Goal: Entertainment & Leisure: Consume media (video, audio)

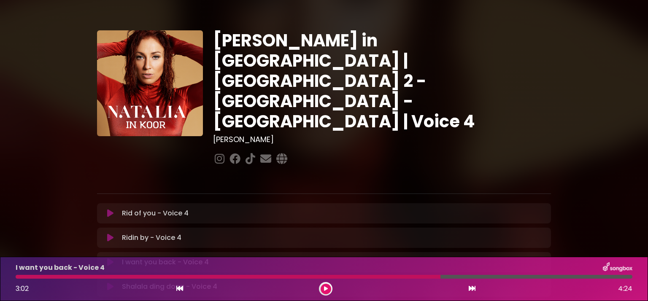
click at [107, 209] on icon at bounding box center [110, 213] width 6 height 8
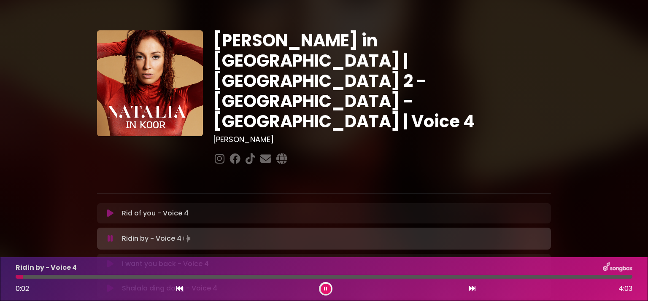
click at [324, 290] on button at bounding box center [326, 289] width 11 height 11
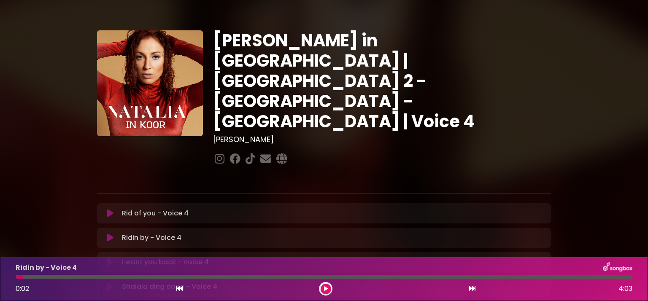
click at [325, 290] on icon at bounding box center [326, 289] width 4 height 5
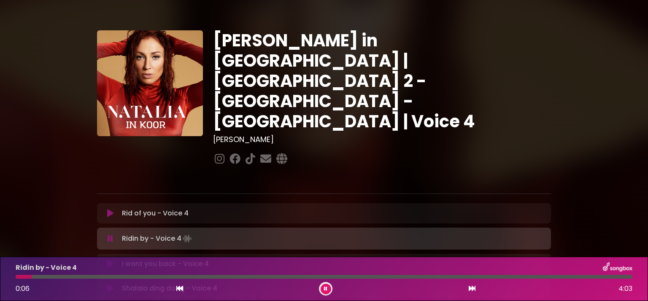
click at [327, 289] on icon at bounding box center [325, 289] width 3 height 5
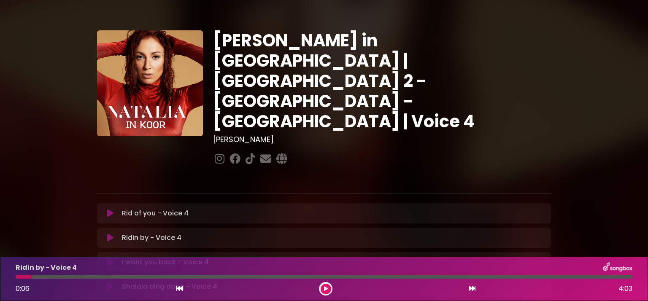
click at [107, 234] on icon at bounding box center [110, 238] width 6 height 8
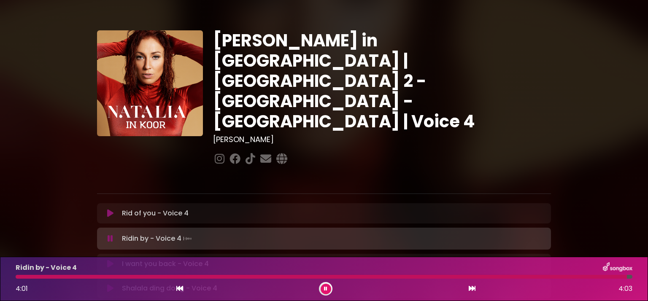
click at [325, 290] on icon at bounding box center [325, 289] width 3 height 5
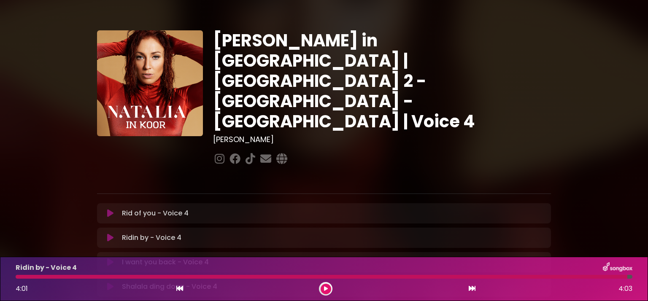
click at [107, 258] on icon at bounding box center [110, 262] width 6 height 8
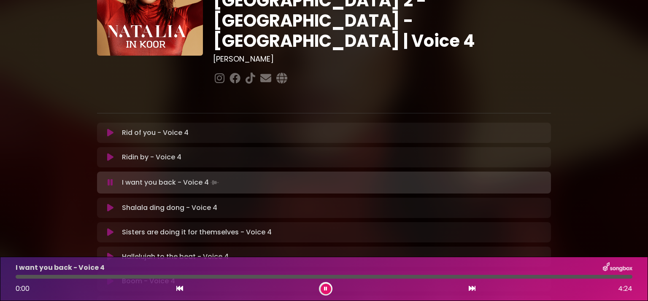
scroll to position [84, 0]
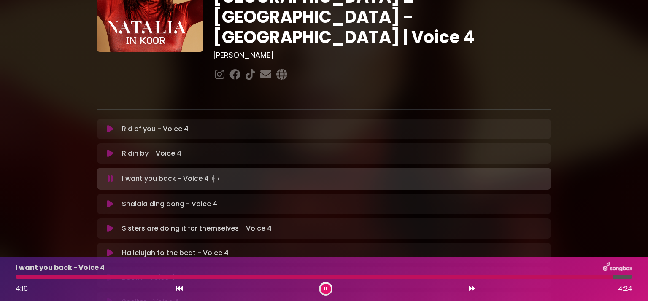
click at [325, 290] on icon at bounding box center [325, 289] width 3 height 5
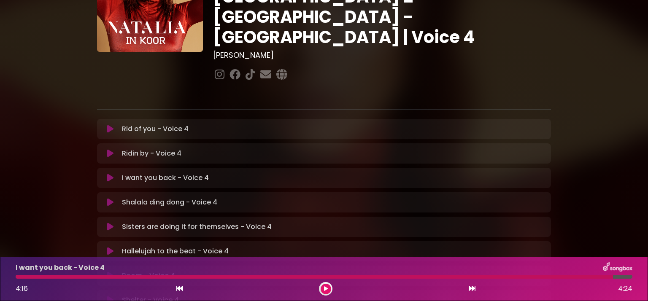
click at [108, 198] on icon at bounding box center [110, 202] width 6 height 8
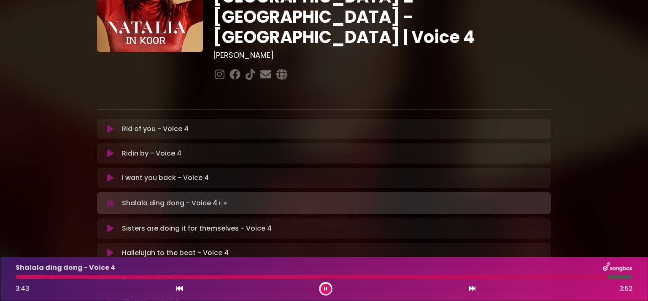
click at [108, 199] on icon at bounding box center [110, 203] width 5 height 8
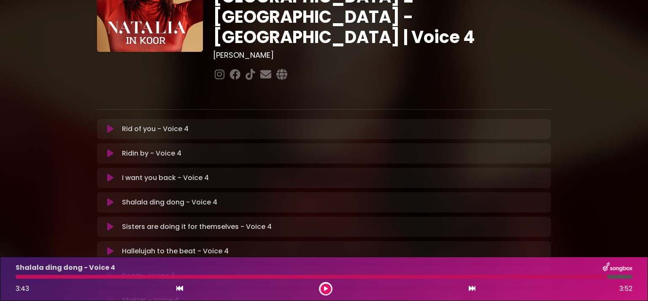
click at [107, 223] on icon at bounding box center [110, 227] width 6 height 8
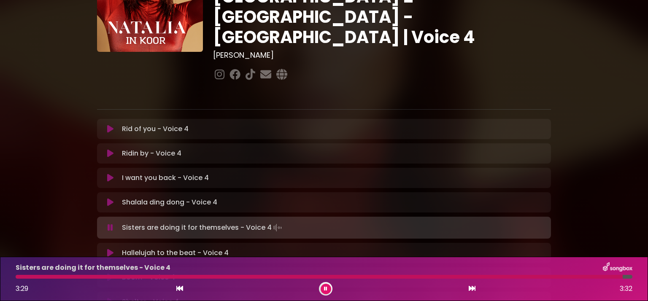
click at [330, 291] on button at bounding box center [326, 289] width 11 height 11
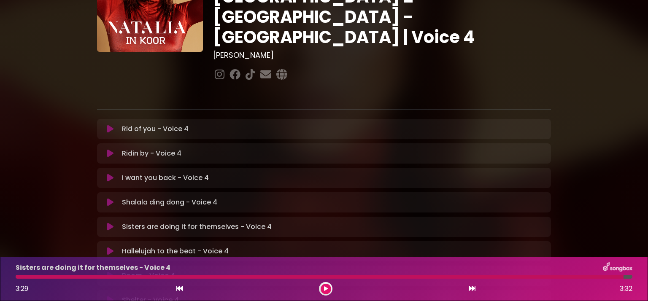
click at [107, 247] on icon at bounding box center [110, 251] width 6 height 8
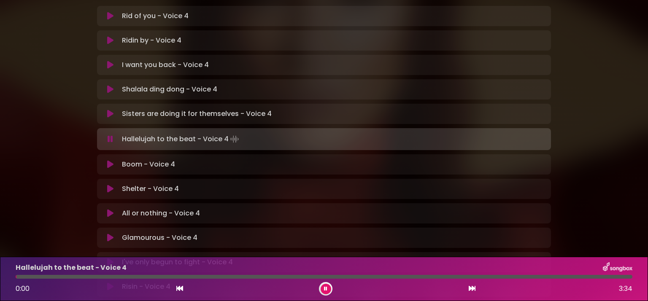
scroll to position [202, 0]
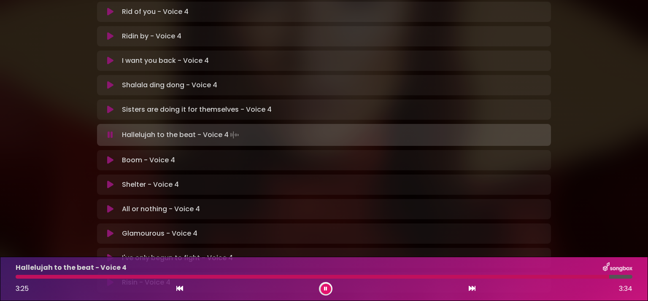
click at [328, 288] on button at bounding box center [326, 289] width 11 height 11
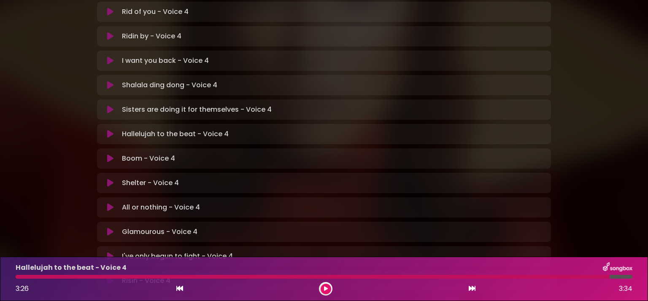
click at [108, 154] on icon at bounding box center [110, 158] width 6 height 8
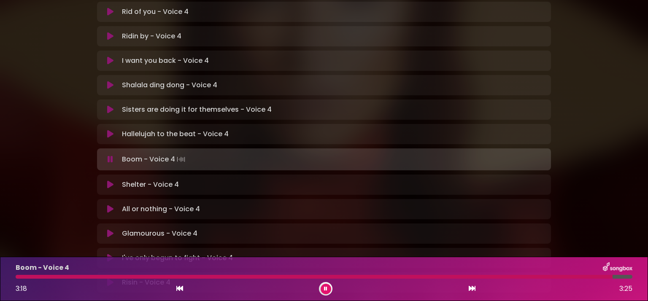
click at [325, 290] on icon at bounding box center [326, 289] width 4 height 5
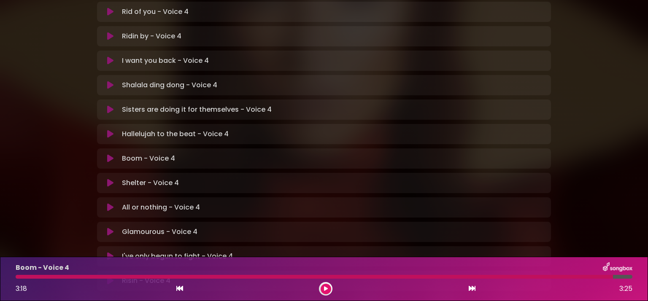
click at [107, 179] on icon at bounding box center [110, 183] width 6 height 8
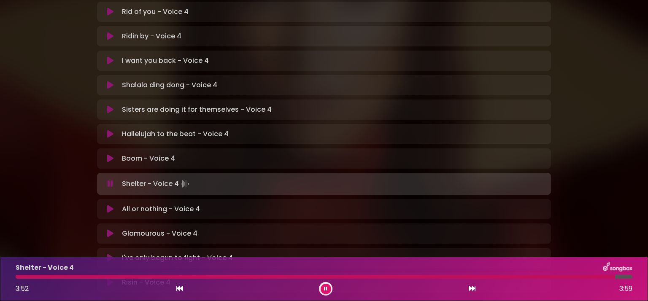
click at [328, 287] on button at bounding box center [326, 289] width 11 height 11
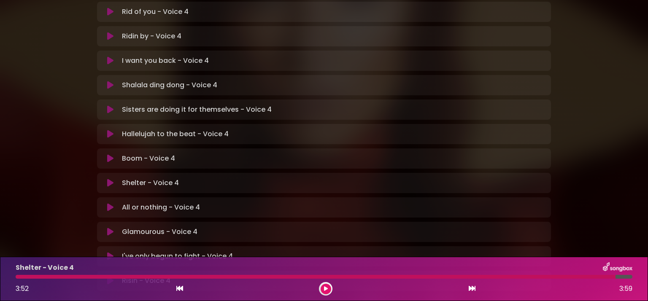
click at [107, 203] on icon at bounding box center [110, 207] width 6 height 8
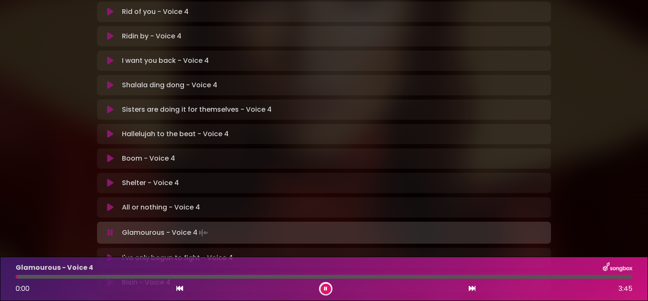
click at [108, 229] on icon at bounding box center [110, 233] width 5 height 8
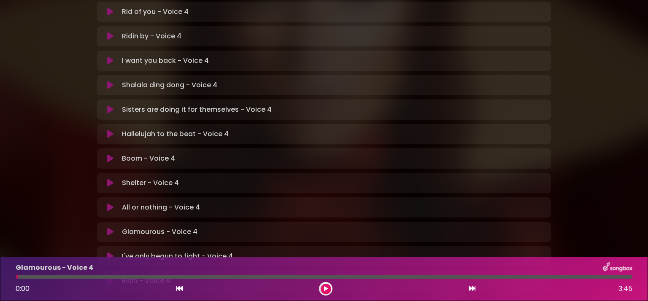
click at [132, 173] on div "Shelter - Voice 4 Loading Track... Name" at bounding box center [324, 183] width 454 height 20
click at [107, 228] on icon at bounding box center [110, 232] width 6 height 8
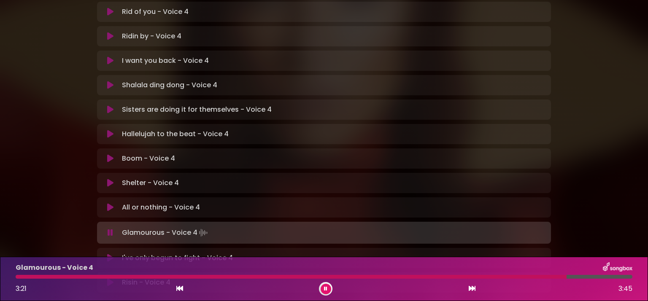
click at [327, 287] on icon at bounding box center [325, 289] width 3 height 5
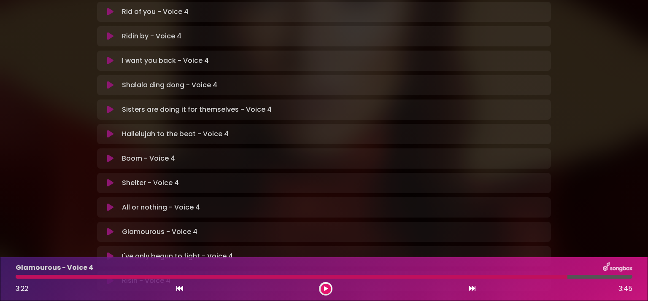
click at [107, 252] on icon at bounding box center [110, 256] width 6 height 8
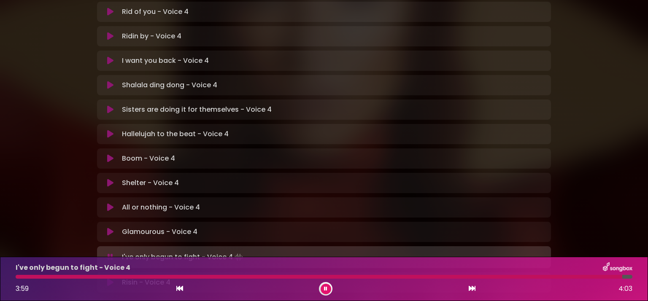
click at [328, 289] on button at bounding box center [326, 289] width 11 height 11
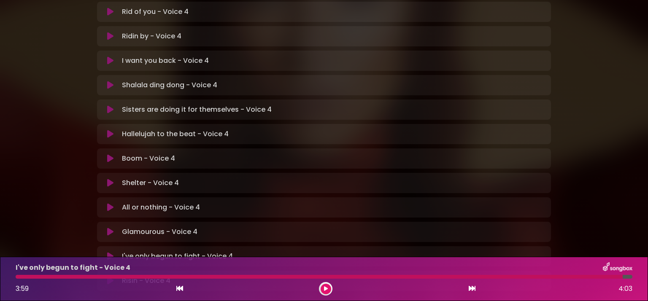
click at [107, 277] on icon at bounding box center [110, 281] width 6 height 8
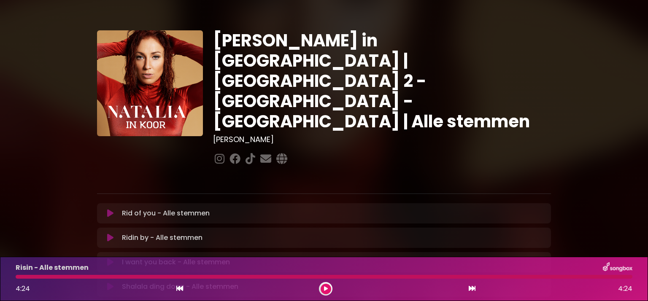
scroll to position [258, 0]
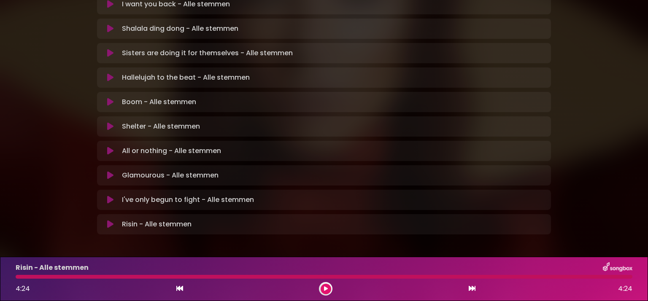
click at [325, 291] on icon at bounding box center [326, 289] width 4 height 5
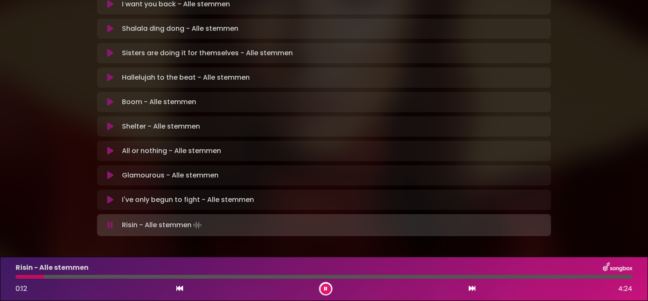
scroll to position [0, 0]
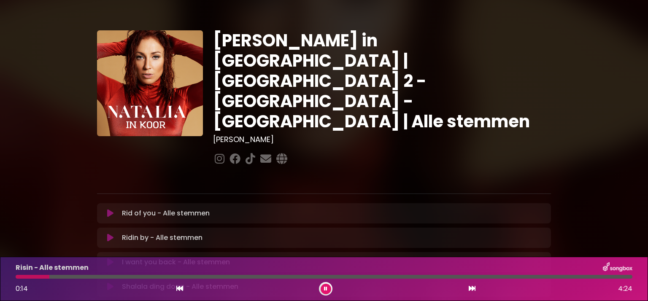
click at [107, 209] on icon at bounding box center [110, 213] width 6 height 8
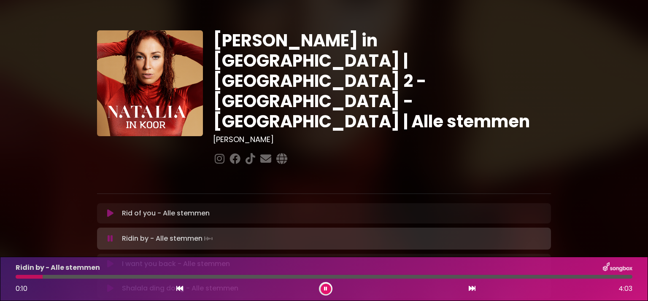
click at [328, 286] on button at bounding box center [326, 289] width 11 height 11
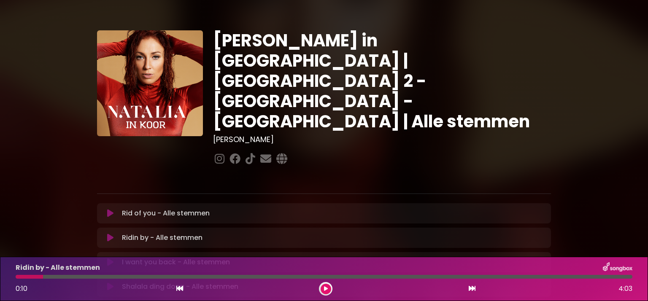
click at [322, 291] on button at bounding box center [326, 289] width 11 height 11
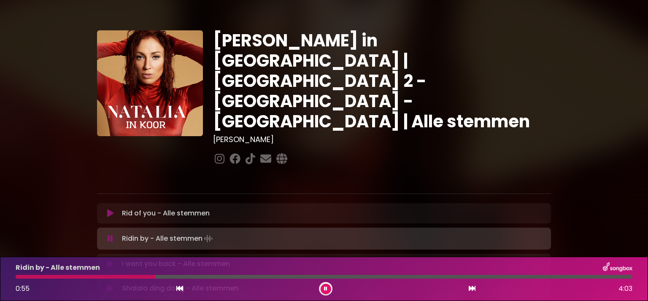
click at [112, 276] on div at bounding box center [86, 277] width 140 height 4
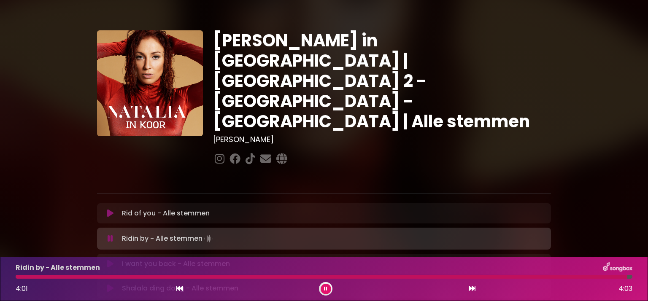
click at [327, 288] on icon at bounding box center [325, 289] width 3 height 5
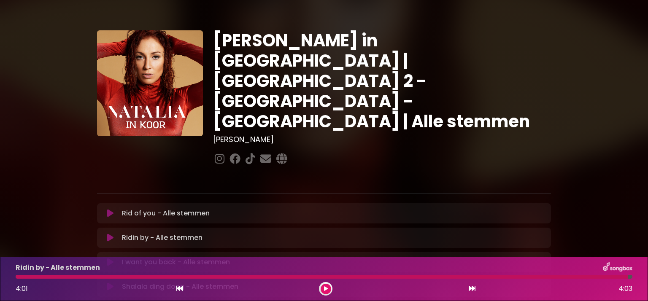
click at [107, 258] on icon at bounding box center [110, 262] width 6 height 8
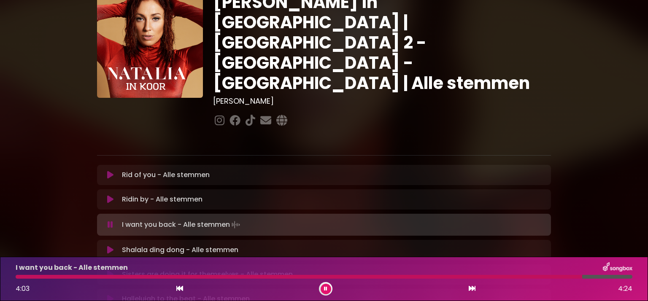
scroll to position [103, 0]
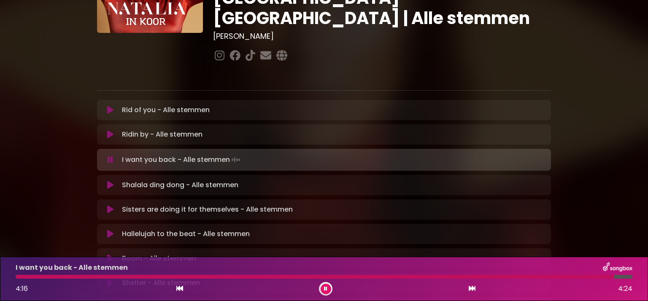
click at [108, 156] on icon at bounding box center [110, 160] width 5 height 8
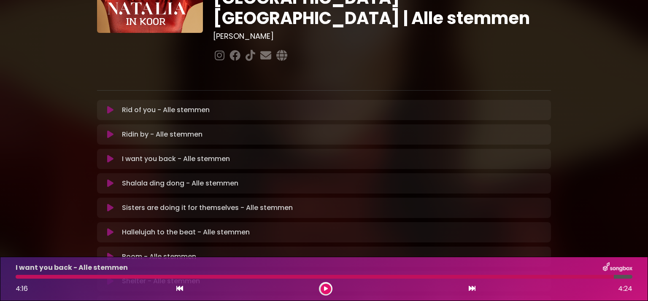
click at [107, 179] on icon at bounding box center [110, 183] width 6 height 8
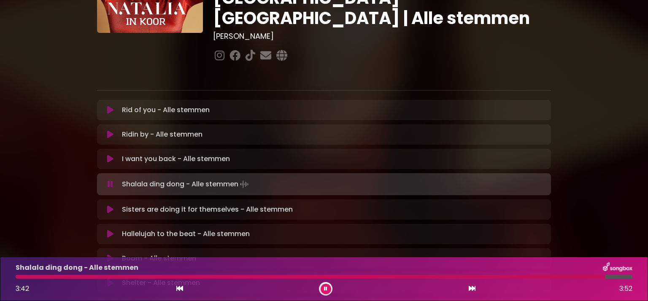
click at [327, 288] on icon at bounding box center [325, 289] width 3 height 5
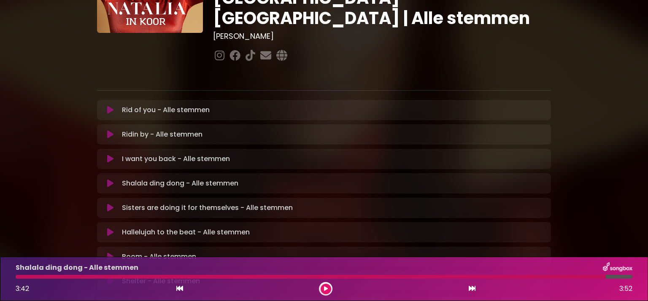
click at [103, 204] on button at bounding box center [110, 208] width 16 height 8
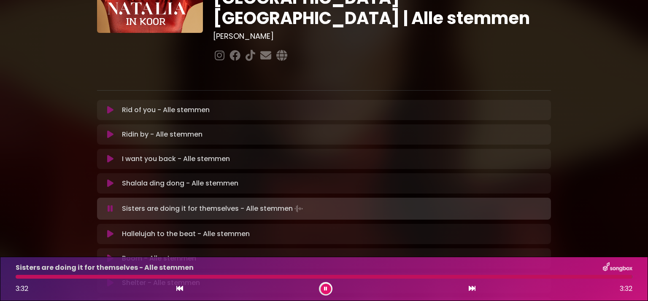
click at [323, 292] on button at bounding box center [326, 289] width 11 height 11
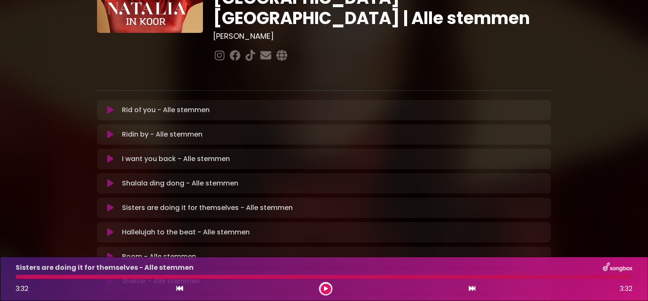
click at [107, 228] on icon at bounding box center [110, 232] width 6 height 8
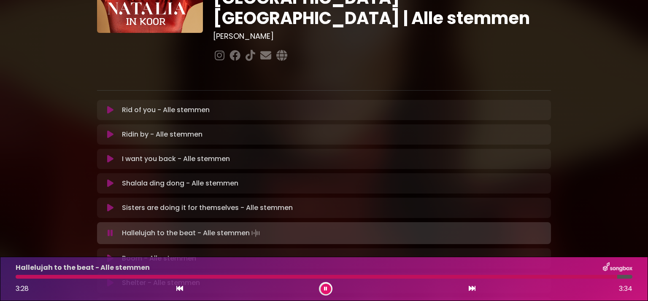
click at [326, 291] on icon at bounding box center [325, 289] width 3 height 5
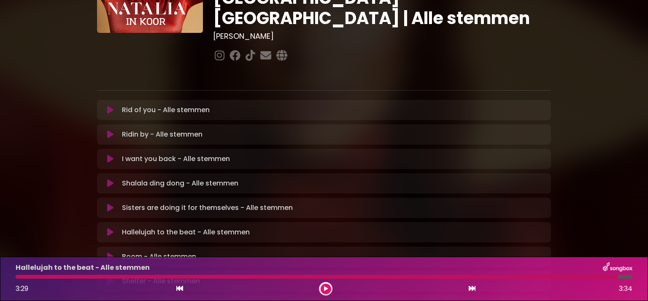
click at [107, 253] on icon at bounding box center [110, 257] width 6 height 8
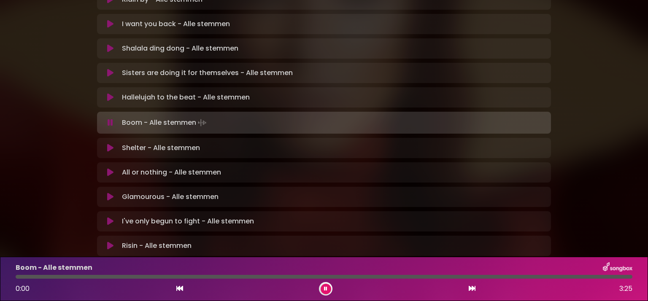
scroll to position [258, 0]
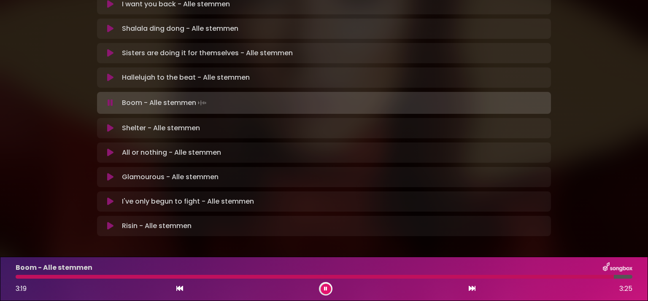
click at [327, 291] on icon at bounding box center [326, 289] width 4 height 5
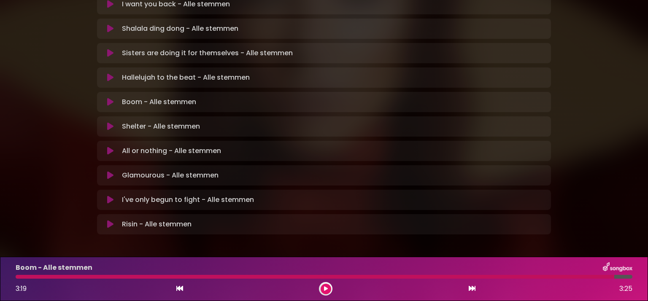
click at [107, 122] on icon at bounding box center [110, 126] width 6 height 8
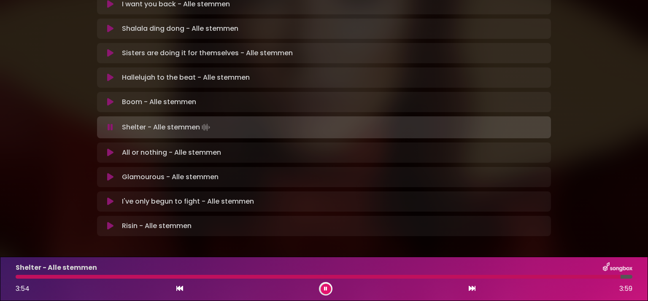
click at [323, 293] on button at bounding box center [326, 289] width 11 height 11
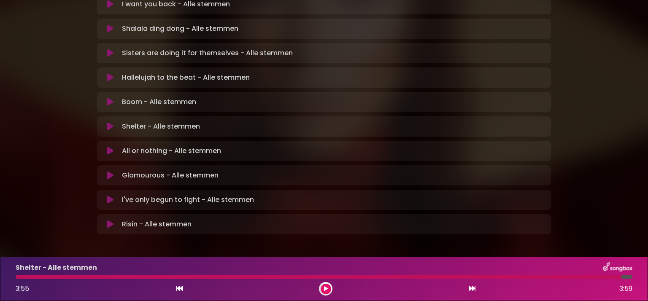
click at [102, 147] on button at bounding box center [110, 151] width 16 height 8
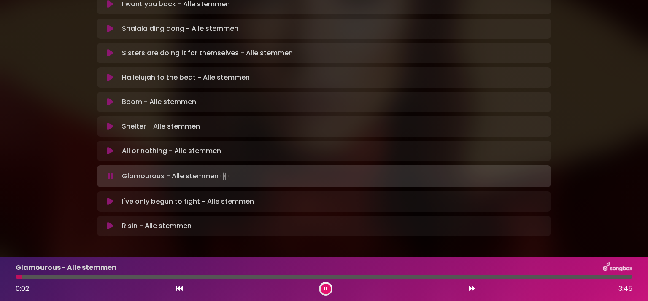
click at [326, 291] on icon at bounding box center [326, 289] width 6 height 6
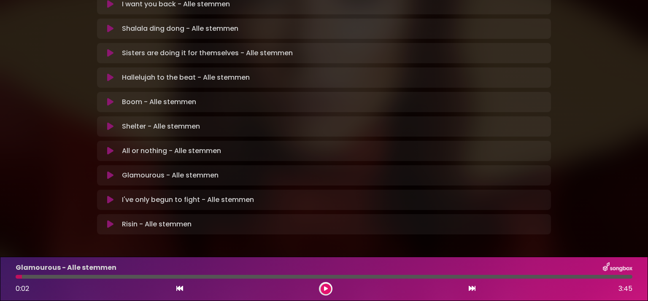
click at [126, 48] on p "Sisters are doing it for themselves - Alle stemmen Loading Track..." at bounding box center [207, 53] width 171 height 10
click at [107, 171] on icon at bounding box center [110, 175] width 6 height 8
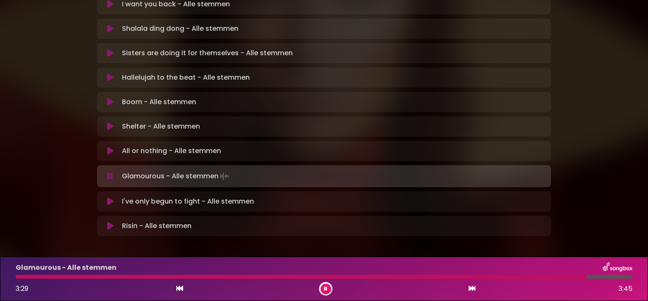
click at [329, 288] on button at bounding box center [326, 289] width 11 height 11
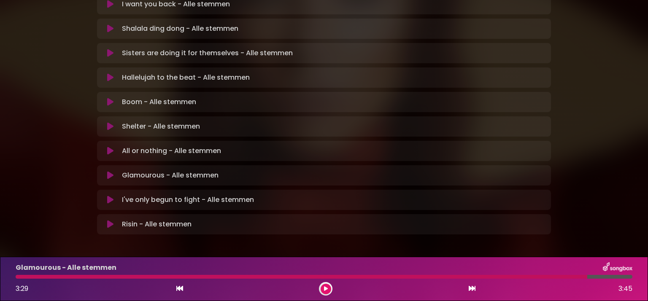
click at [109, 196] on icon at bounding box center [110, 200] width 6 height 8
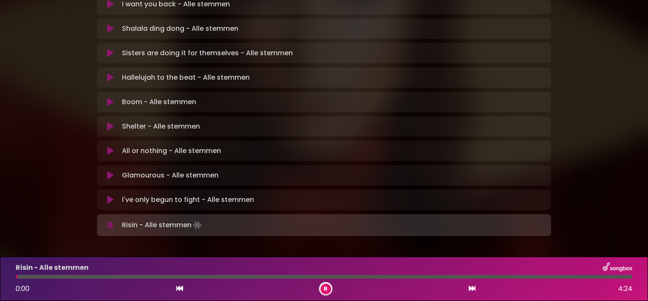
click at [325, 293] on button at bounding box center [326, 289] width 11 height 11
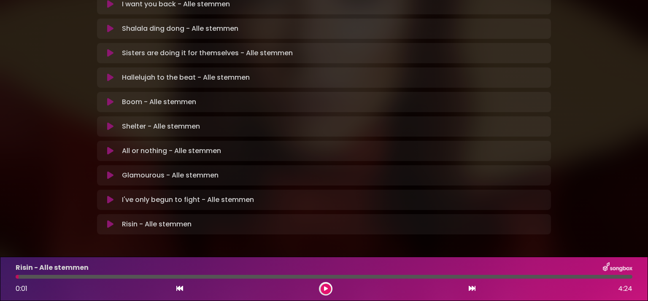
click at [107, 220] on icon at bounding box center [110, 224] width 6 height 8
